Goal: Information Seeking & Learning: Learn about a topic

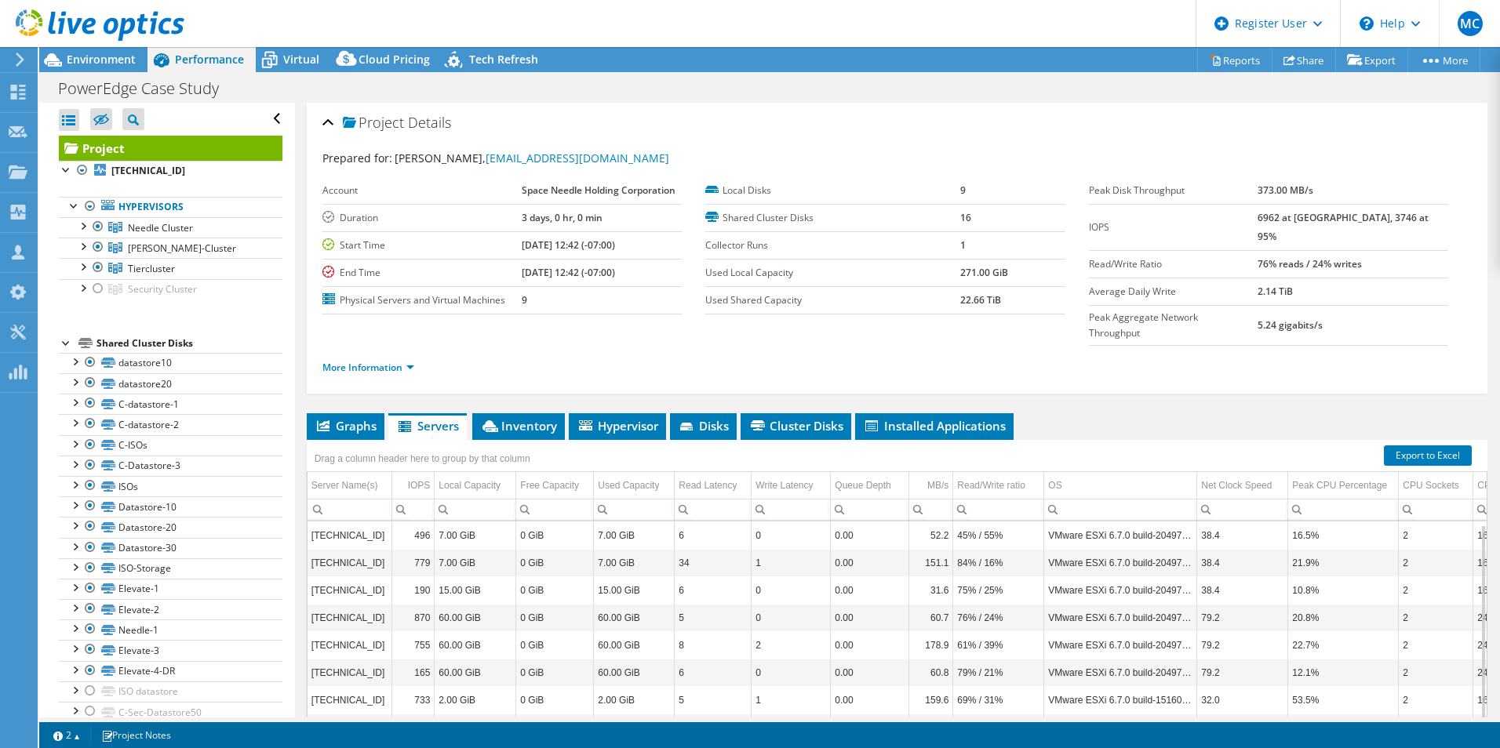
select select "USD"
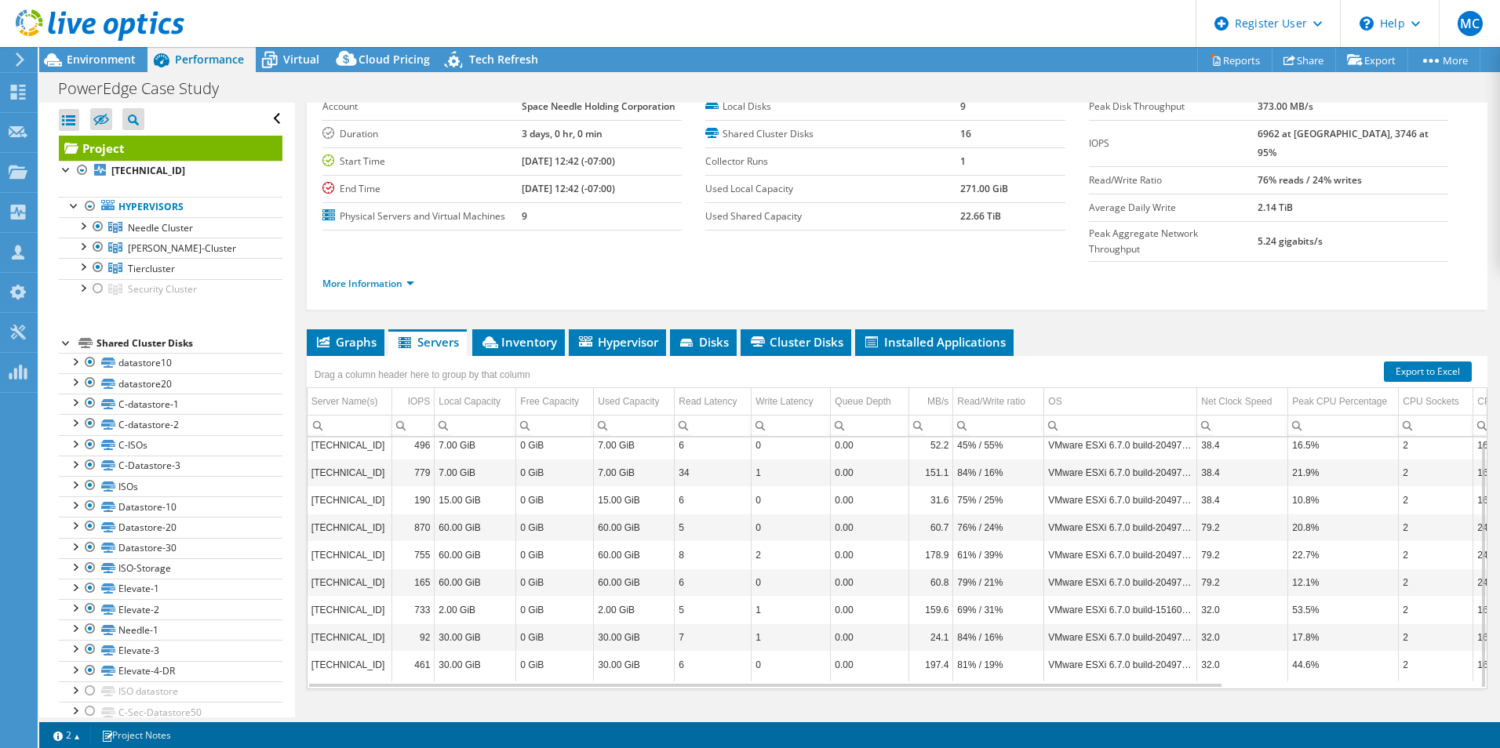
click at [802, 16] on header "MC Dell User [PERSON_NAME] [EMAIL_ADDRESS][PERSON_NAME][DOMAIN_NAME] Dell My Pr…" at bounding box center [750, 23] width 1500 height 47
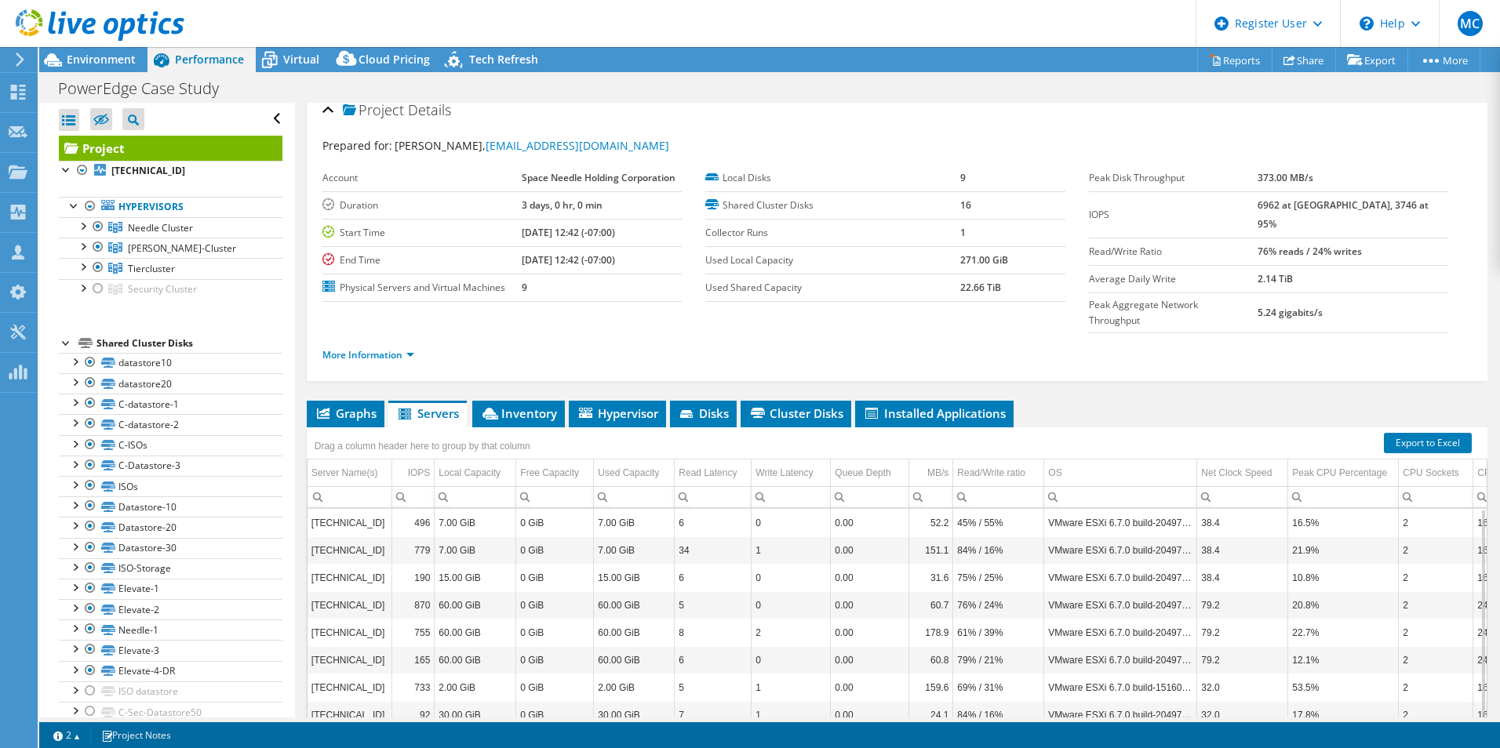
scroll to position [0, 0]
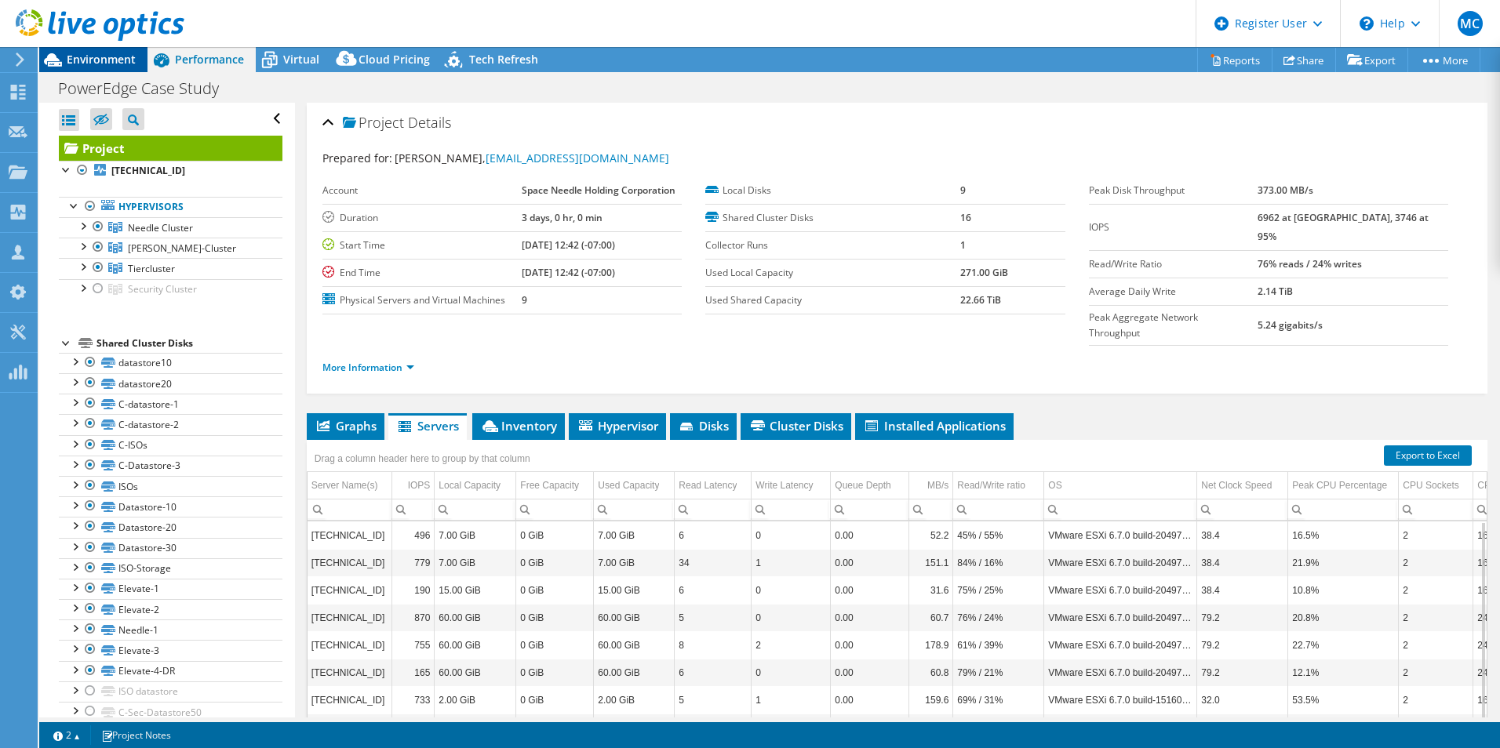
click at [92, 64] on span "Environment" at bounding box center [101, 59] width 69 height 15
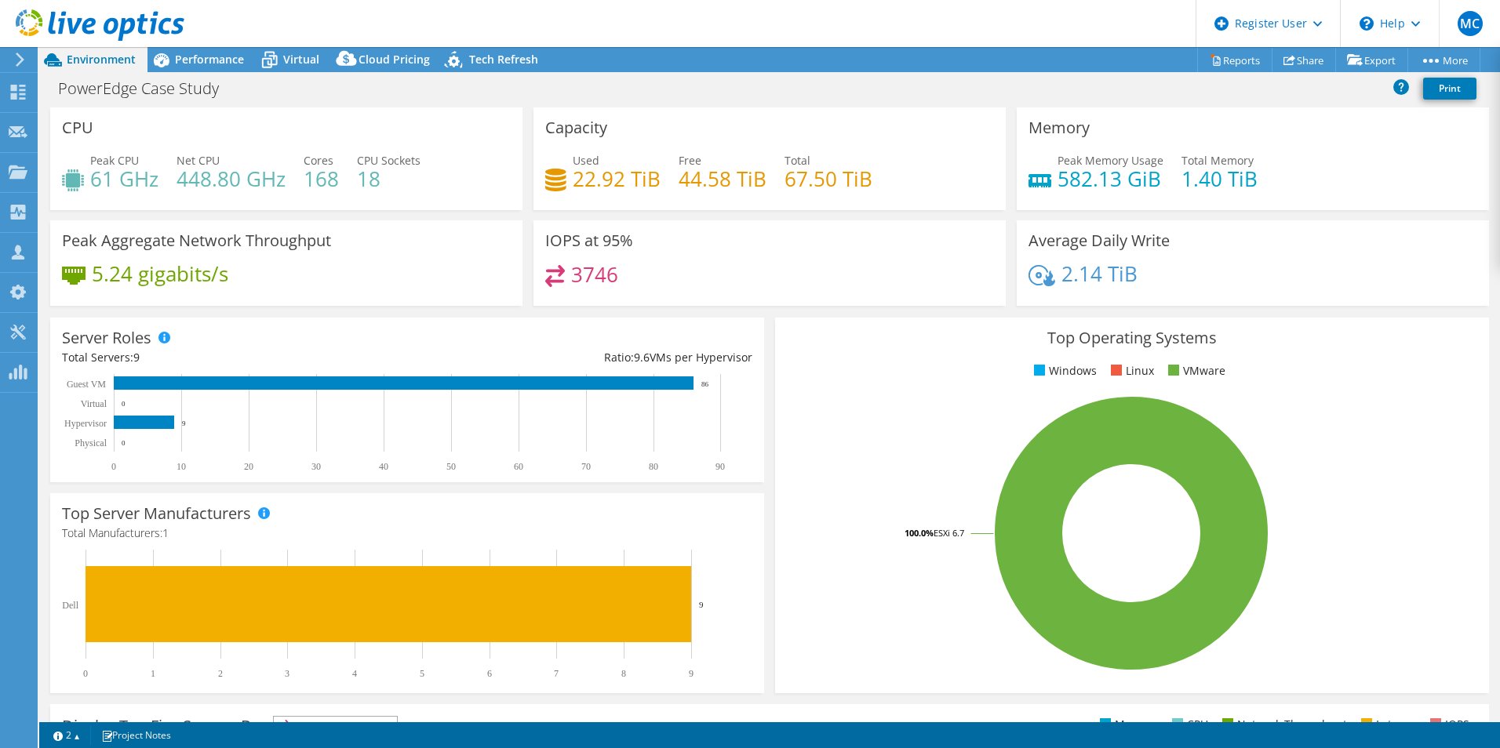
click at [686, 237] on div "IOPS at 95% 3746" at bounding box center [769, 262] width 472 height 85
click at [918, 93] on div "PowerEdge Case Study Print" at bounding box center [769, 88] width 1460 height 29
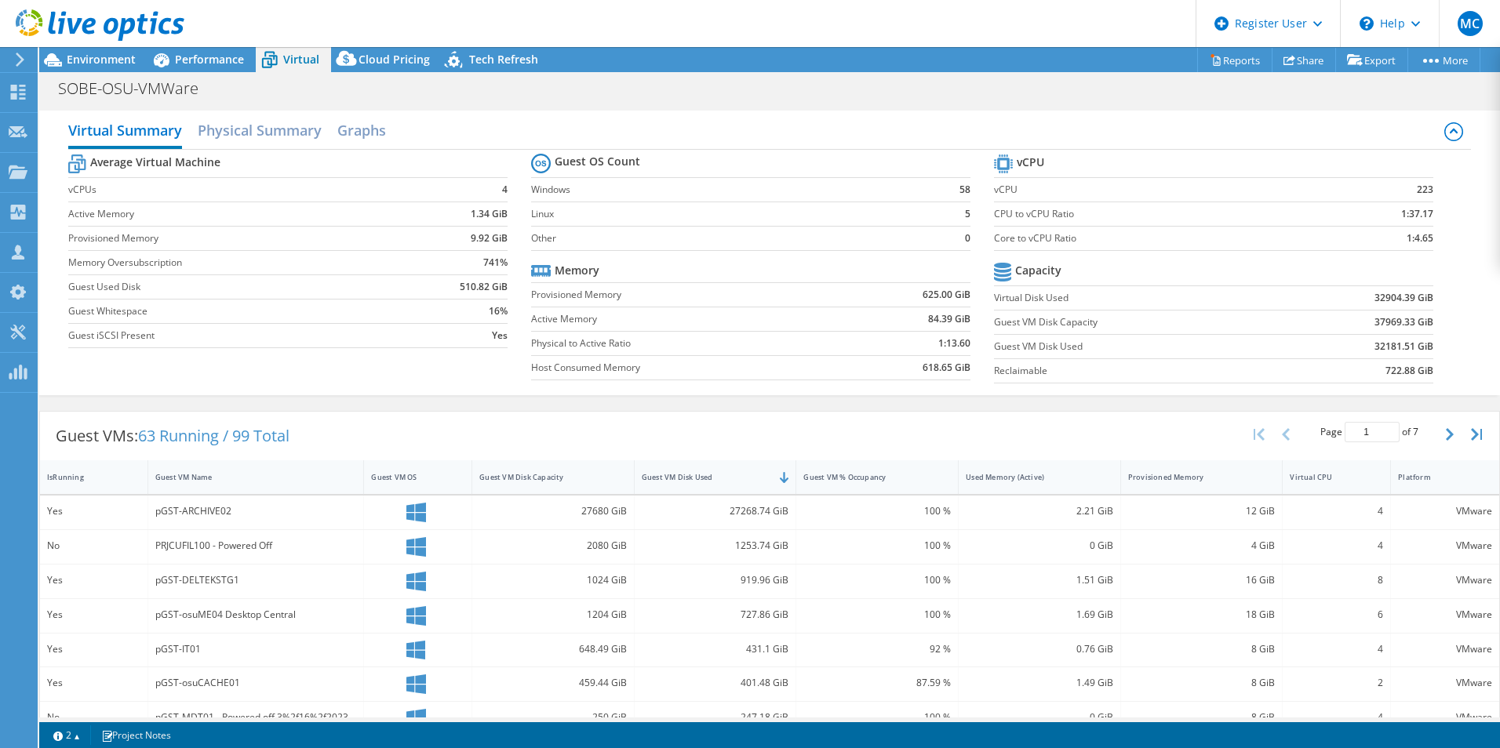
select select "USD"
